Goal: Check status: Check status

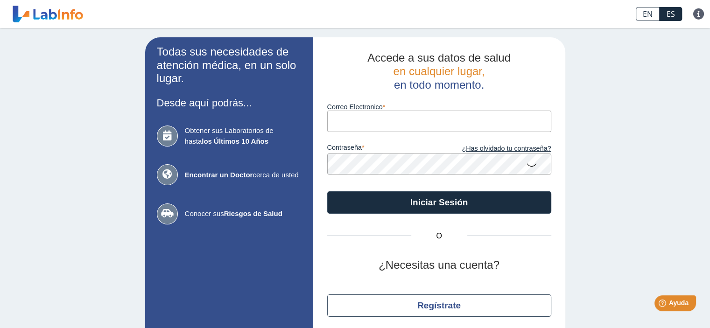
drag, startPoint x: 0, startPoint y: 0, endPoint x: 344, endPoint y: 120, distance: 364.9
click at [344, 120] on input "Correo Electronico" at bounding box center [439, 121] width 224 height 21
type input "[EMAIL_ADDRESS][DOMAIN_NAME]"
click at [327, 191] on button "Iniciar Sesión" at bounding box center [439, 202] width 224 height 22
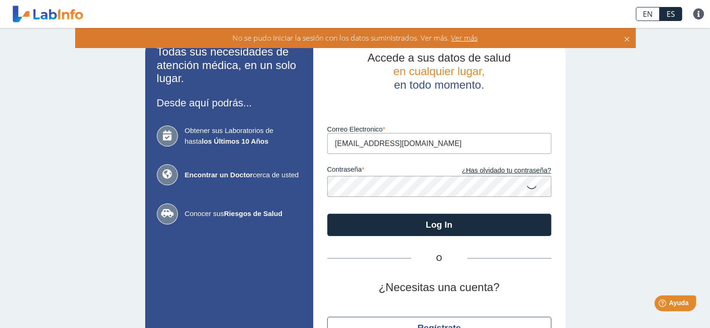
click at [529, 185] on icon at bounding box center [531, 187] width 11 height 18
click at [327, 214] on button "Log In" at bounding box center [439, 225] width 224 height 22
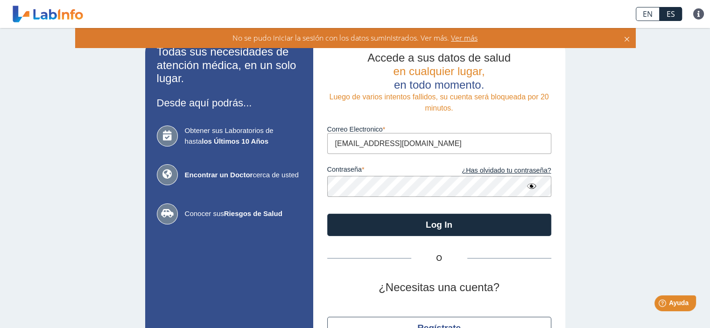
click at [412, 142] on input "[EMAIL_ADDRESS][DOMAIN_NAME]" at bounding box center [439, 143] width 224 height 21
drag, startPoint x: 413, startPoint y: 143, endPoint x: 314, endPoint y: 145, distance: 99.0
click at [314, 145] on div "Accede a sus datos de salud en cualquier lugar, en todo momento. Luego de vario…" at bounding box center [439, 206] width 252 height 338
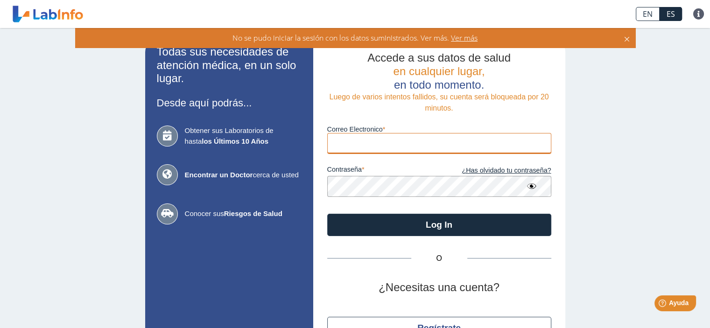
click at [364, 139] on input "Correo Electronico" at bounding box center [439, 143] width 224 height 21
type input "[EMAIL_ADDRESS][DOMAIN_NAME]"
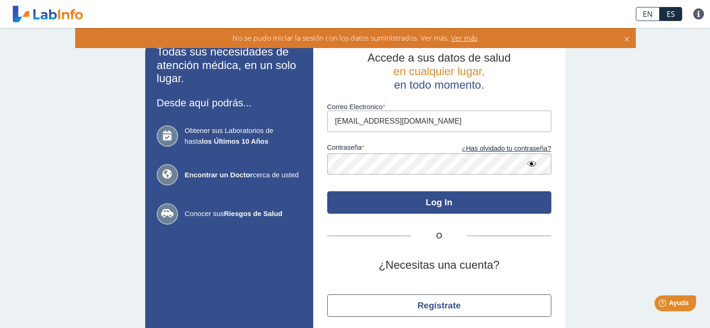
click at [462, 201] on button "Log In" at bounding box center [439, 202] width 224 height 22
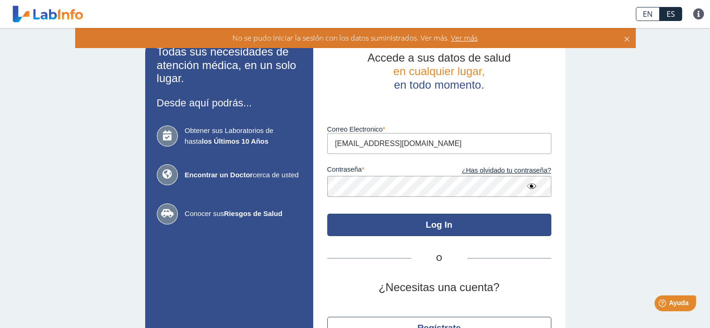
click at [512, 222] on button "Log In" at bounding box center [439, 225] width 224 height 22
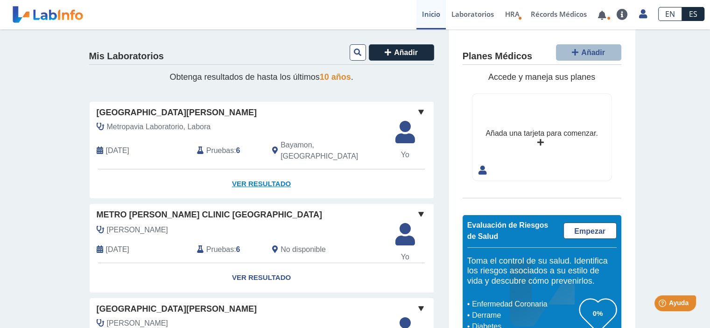
click at [270, 170] on link "Ver Resultado" at bounding box center [262, 183] width 344 height 29
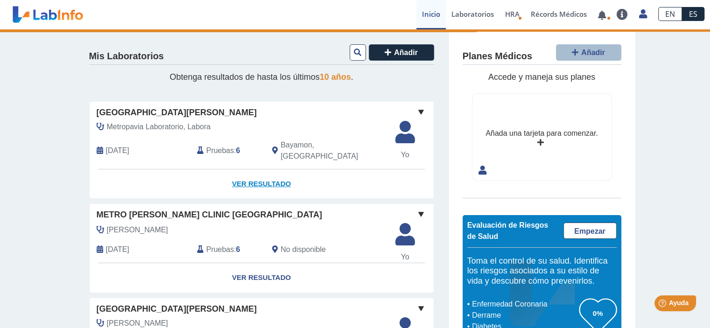
click at [263, 174] on link "Ver Resultado" at bounding box center [262, 183] width 344 height 29
click at [273, 177] on link "Ver Resultado" at bounding box center [262, 183] width 344 height 29
